Goal: Book appointment/travel/reservation

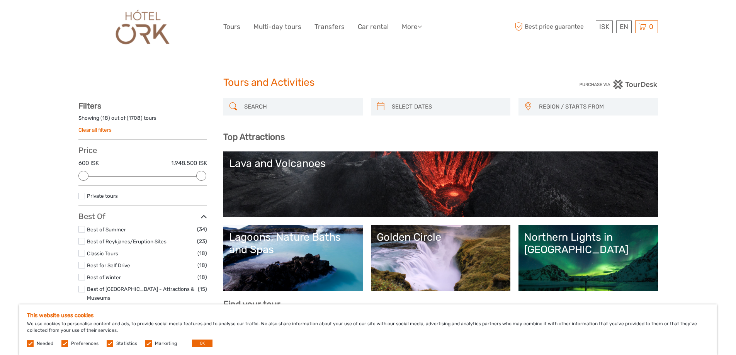
select select
click at [317, 168] on div "Lava and Volcanoes" at bounding box center [440, 163] width 423 height 12
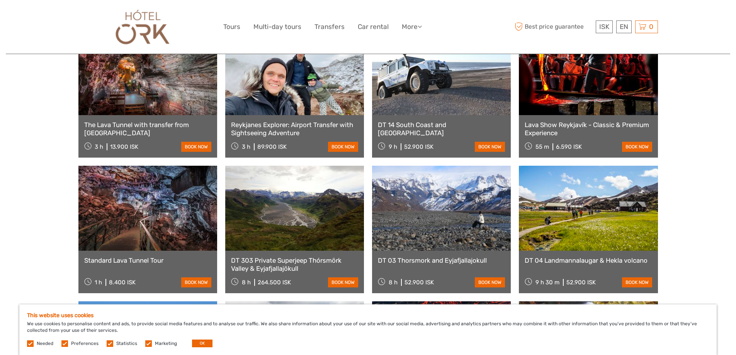
scroll to position [502, 0]
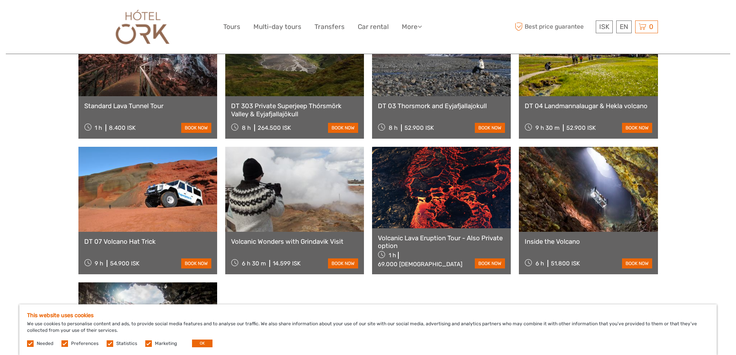
click at [424, 200] on link at bounding box center [441, 187] width 139 height 81
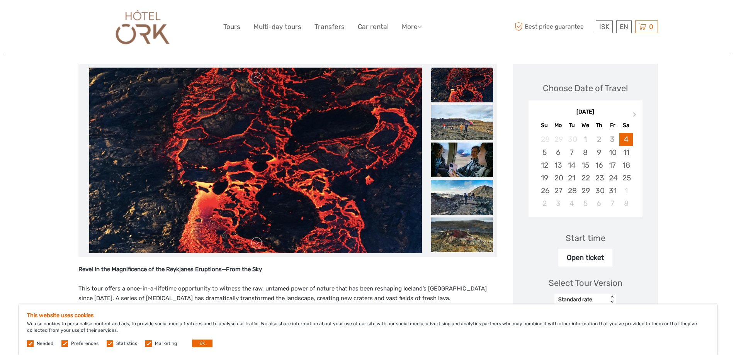
scroll to position [77, 0]
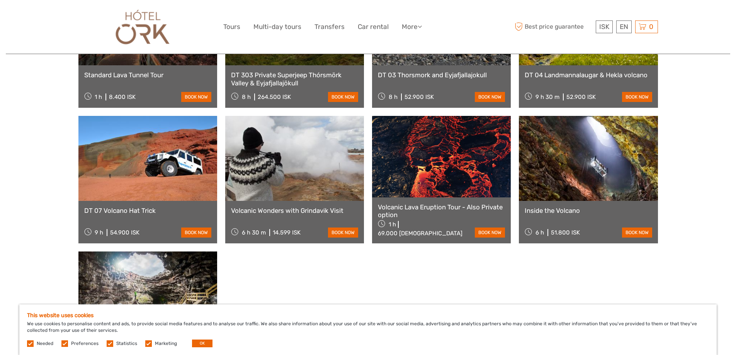
scroll to position [579, 0]
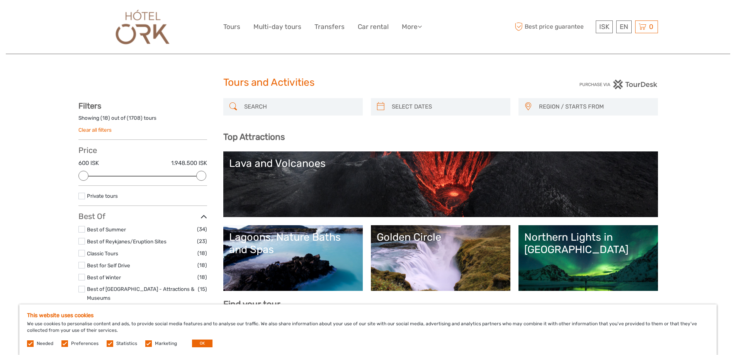
select select
click at [147, 24] on img at bounding box center [143, 27] width 62 height 42
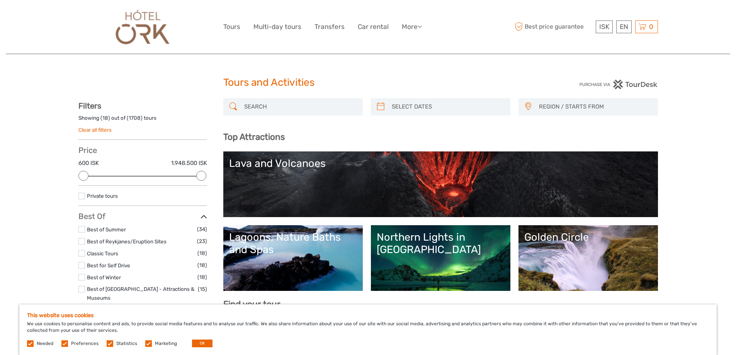
select select
